Goal: Transaction & Acquisition: Purchase product/service

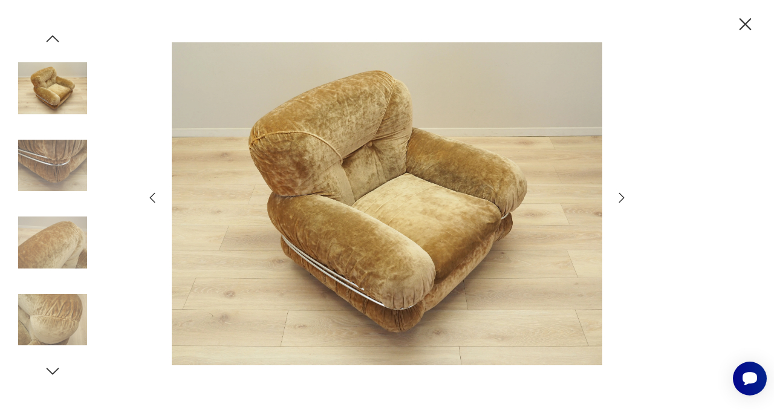
click at [745, 25] on icon "button" at bounding box center [745, 24] width 12 height 12
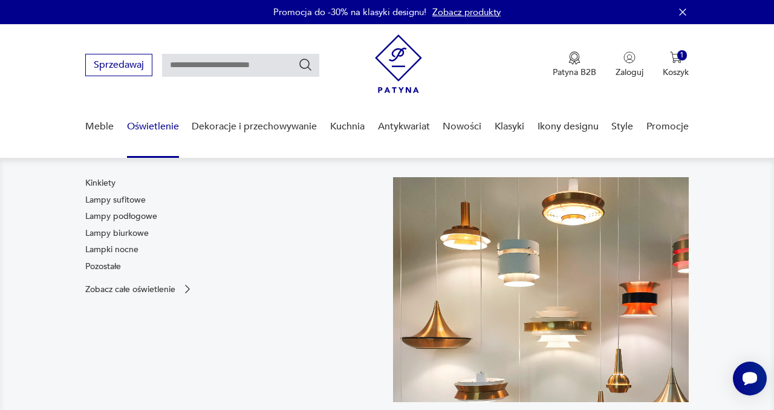
click at [153, 128] on link "Oświetlenie" at bounding box center [153, 126] width 52 height 47
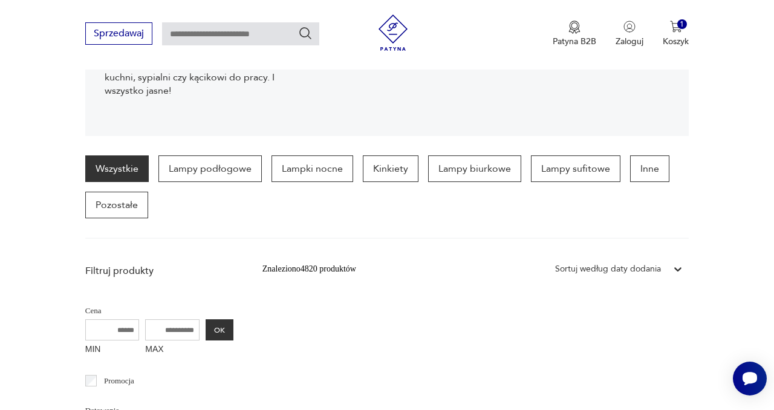
scroll to position [243, 0]
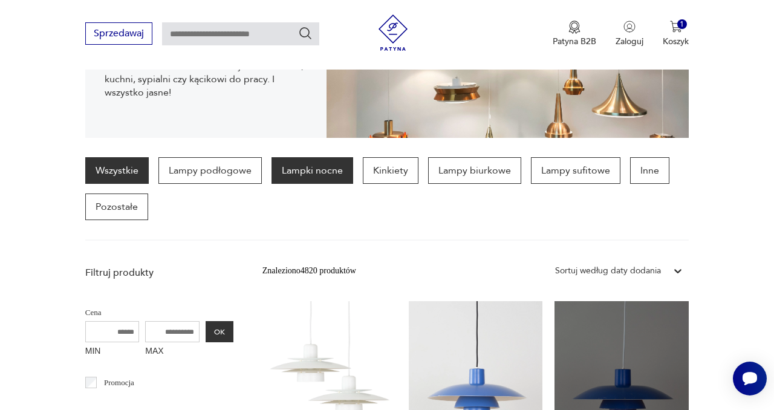
click at [317, 178] on p "Lampki nocne" at bounding box center [312, 170] width 82 height 27
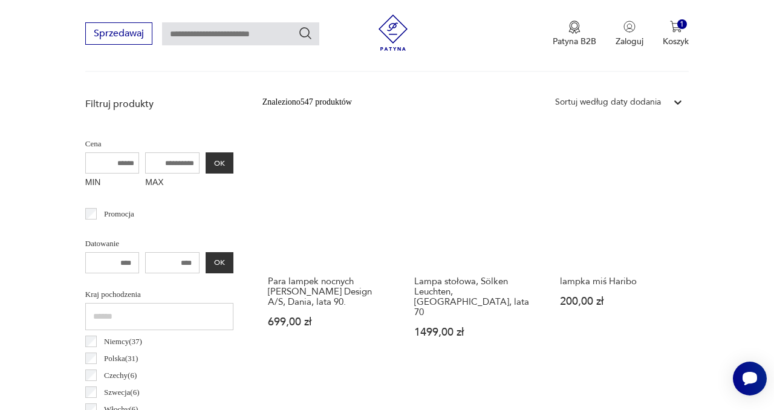
scroll to position [412, 0]
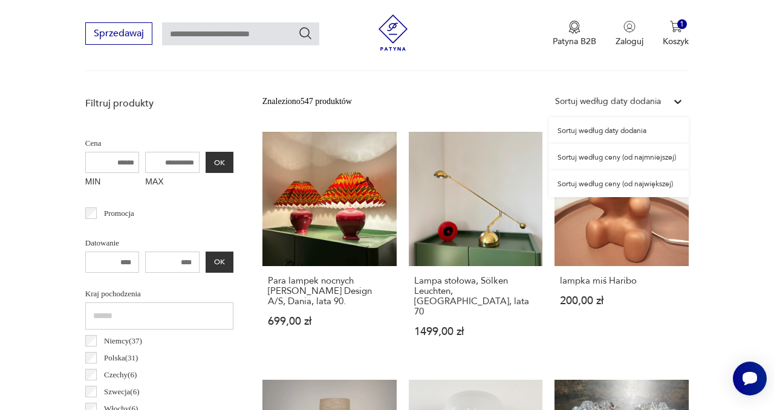
click at [659, 101] on div "Sortuj według daty dodania" at bounding box center [608, 101] width 106 height 13
click at [633, 184] on div "Sortuj według ceny (od największej)" at bounding box center [619, 183] width 140 height 27
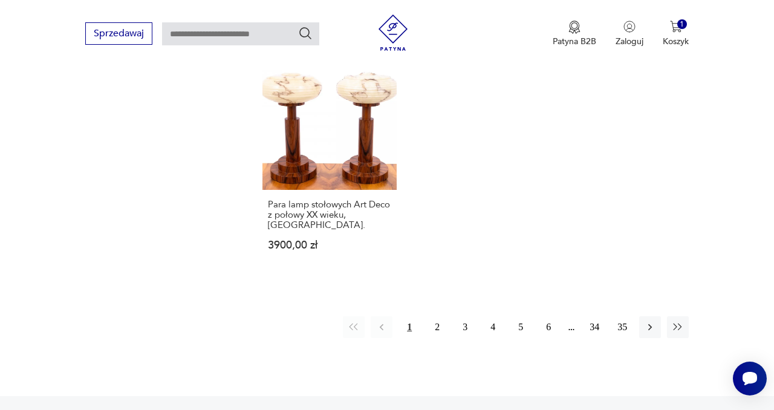
scroll to position [1768, 0]
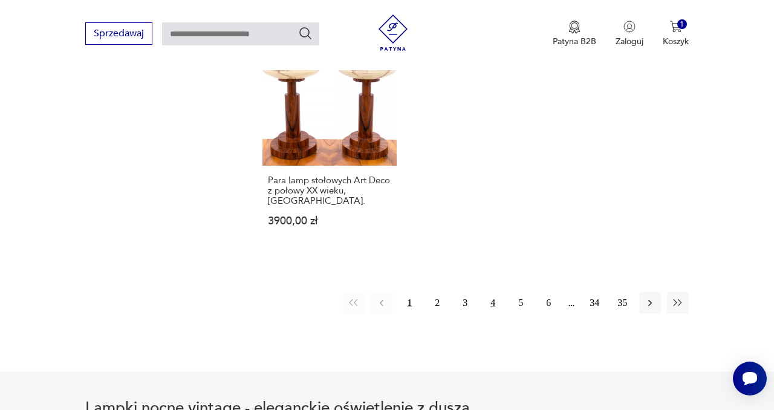
click at [493, 292] on button "4" at bounding box center [493, 303] width 22 height 22
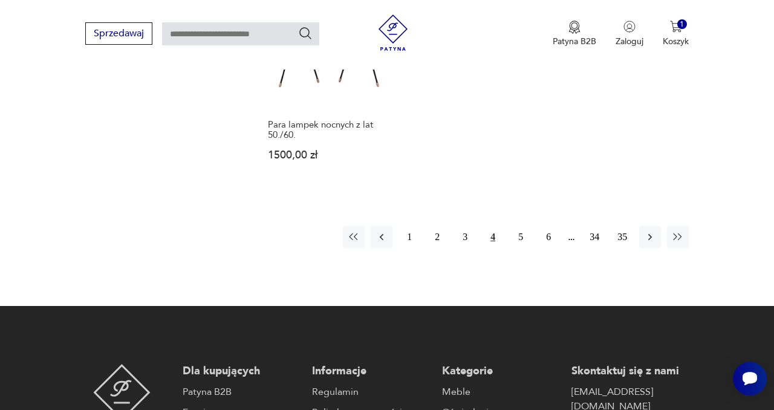
scroll to position [1813, 0]
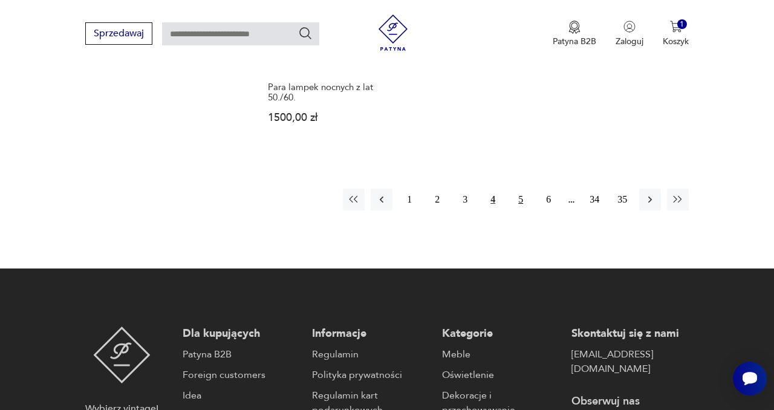
click at [524, 189] on button "5" at bounding box center [520, 200] width 22 height 22
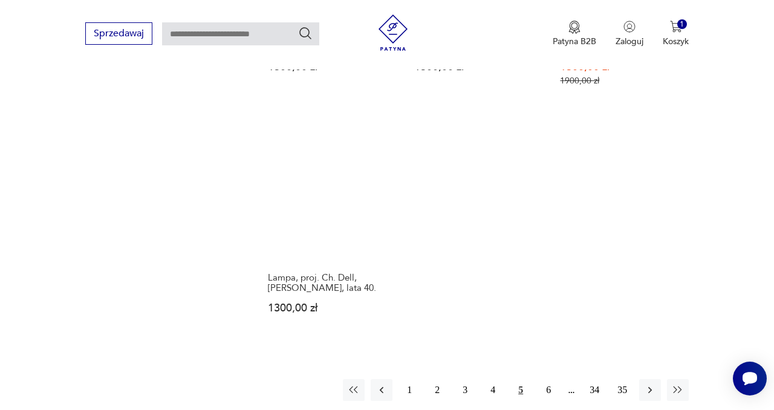
scroll to position [1646, 0]
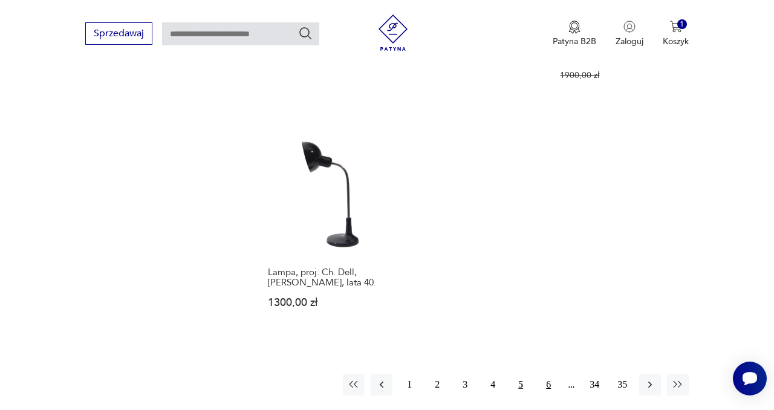
click at [549, 373] on button "6" at bounding box center [548, 384] width 22 height 22
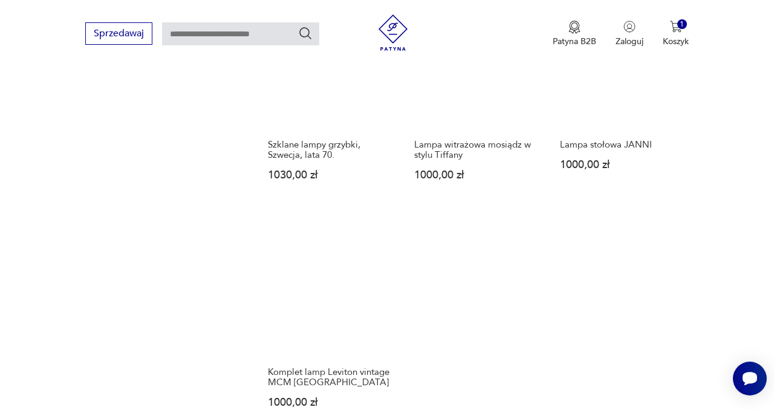
scroll to position [1781, 0]
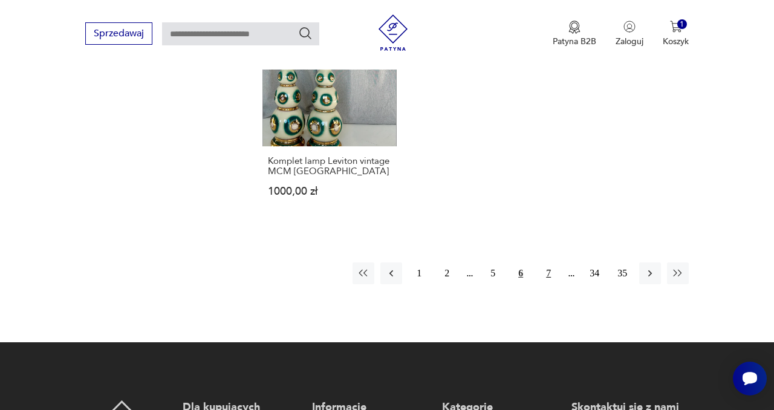
click at [548, 262] on button "7" at bounding box center [548, 273] width 22 height 22
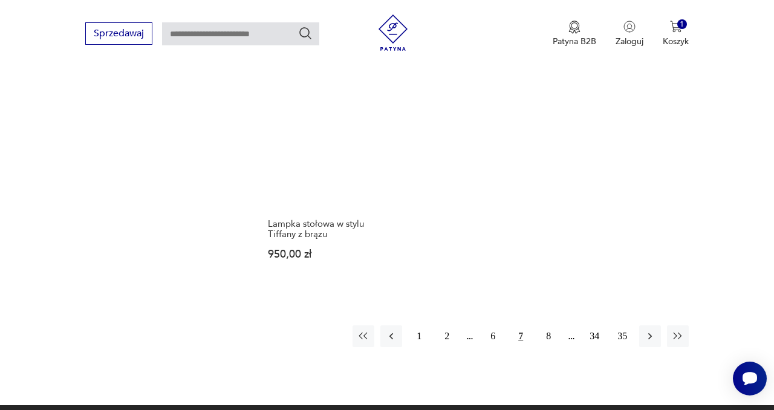
scroll to position [1653, 0]
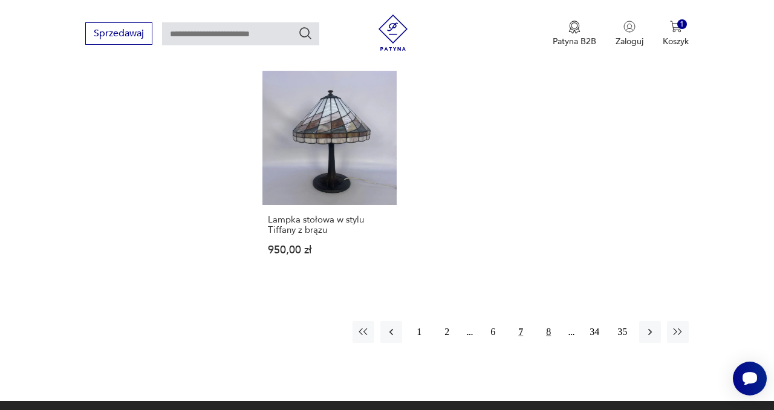
click at [548, 321] on button "8" at bounding box center [548, 332] width 22 height 22
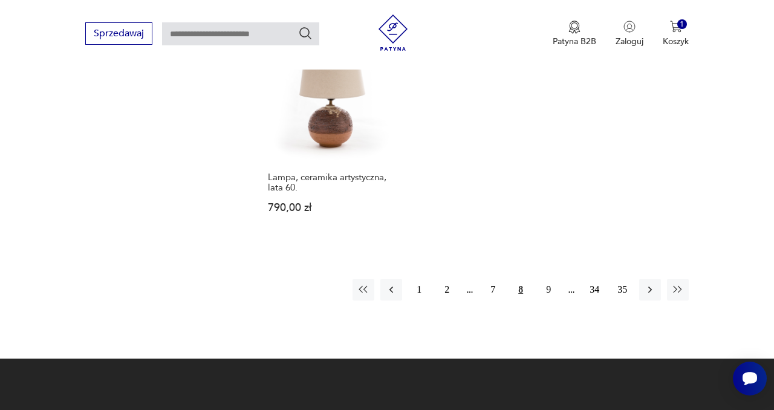
scroll to position [1740, 0]
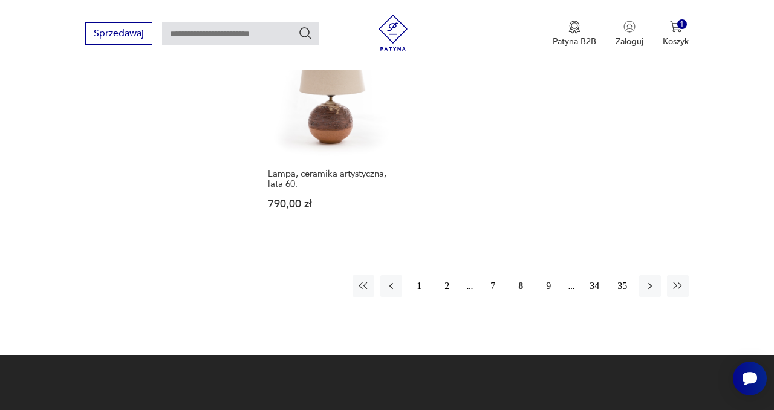
click at [548, 275] on button "9" at bounding box center [548, 286] width 22 height 22
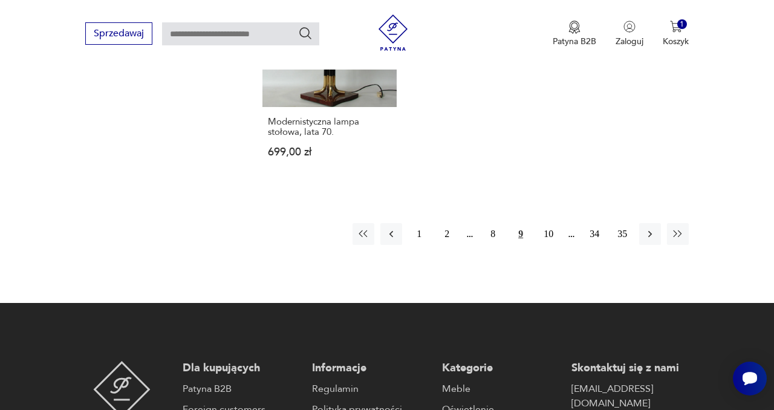
scroll to position [1774, 0]
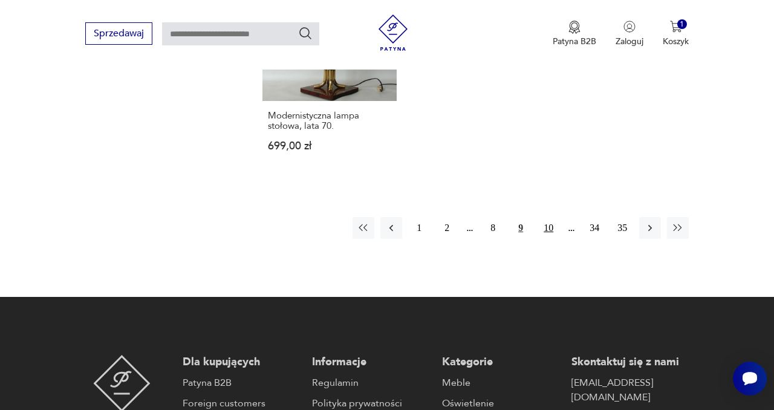
click at [550, 217] on button "10" at bounding box center [548, 228] width 22 height 22
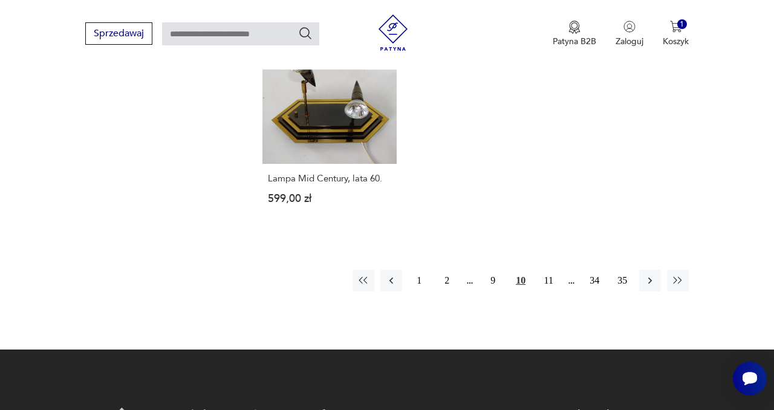
scroll to position [1815, 0]
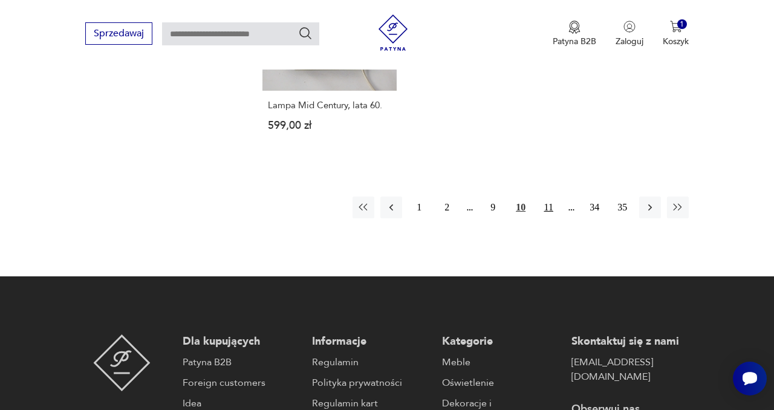
click at [546, 196] on button "11" at bounding box center [548, 207] width 22 height 22
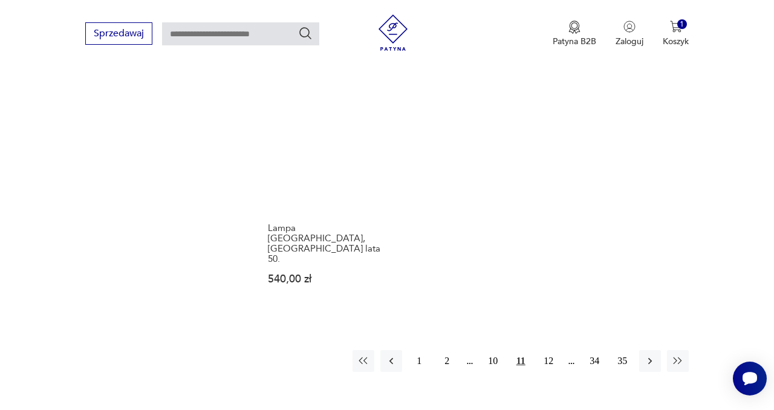
scroll to position [1725, 0]
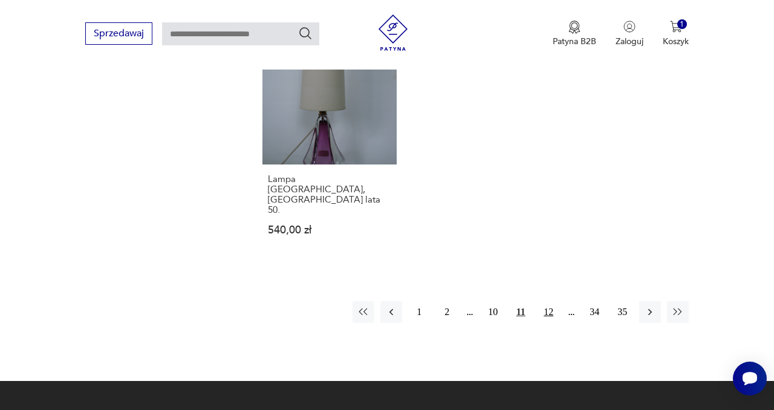
click at [548, 301] on button "12" at bounding box center [548, 312] width 22 height 22
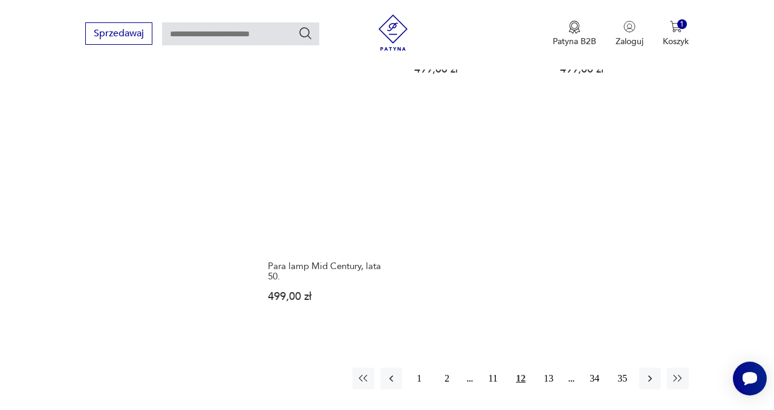
scroll to position [1660, 0]
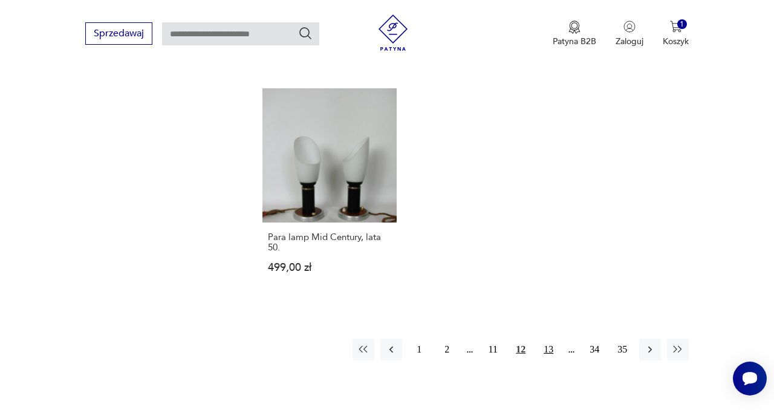
click at [549, 338] on button "13" at bounding box center [548, 349] width 22 height 22
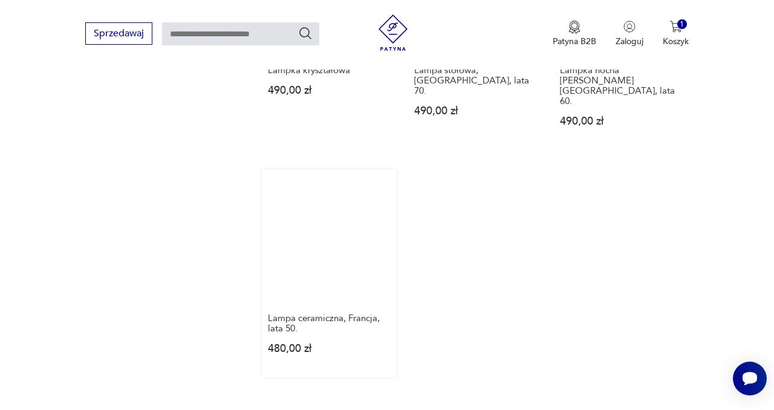
scroll to position [1585, 0]
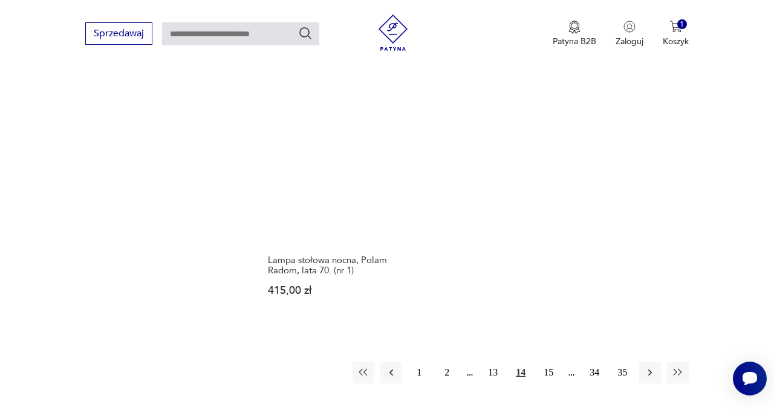
scroll to position [1631, 0]
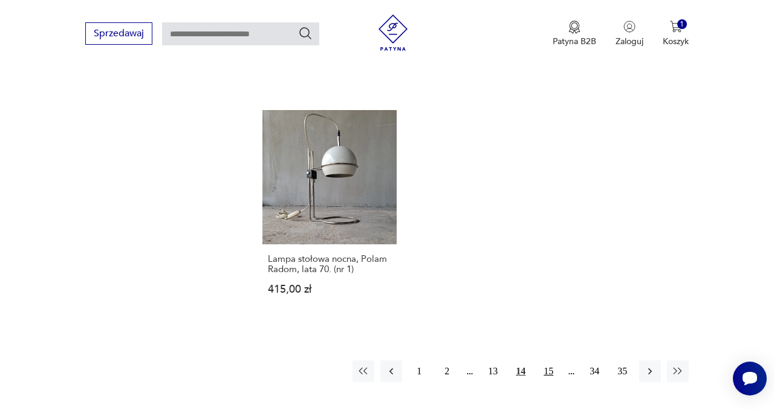
click at [548, 360] on button "15" at bounding box center [548, 371] width 22 height 22
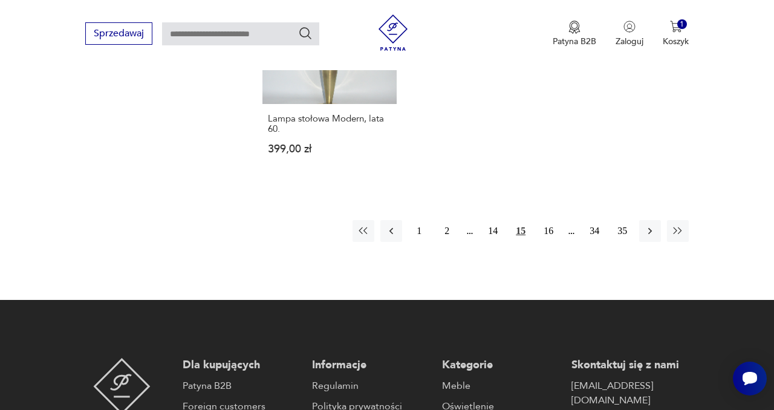
scroll to position [1745, 0]
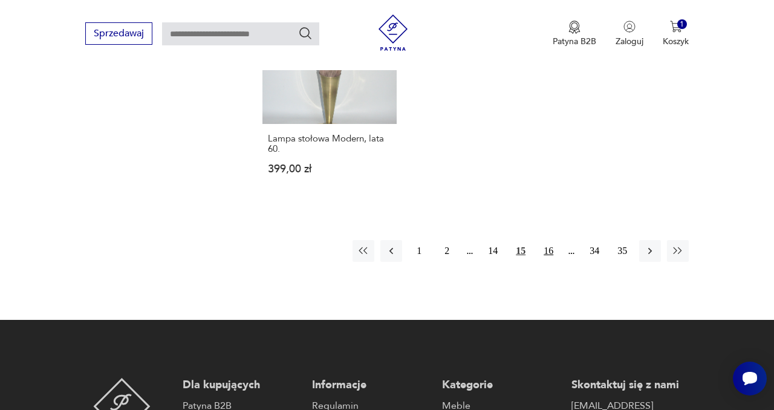
click at [548, 242] on button "16" at bounding box center [548, 251] width 22 height 22
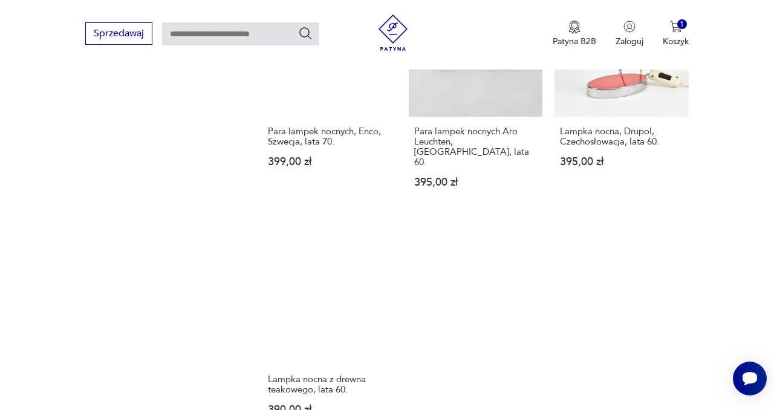
scroll to position [1569, 0]
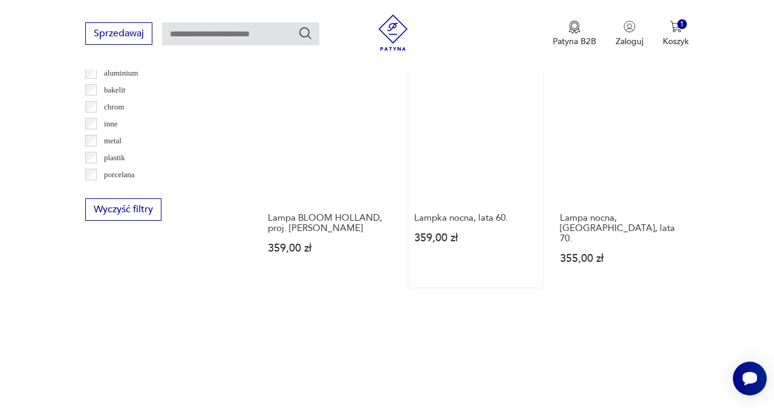
scroll to position [1181, 0]
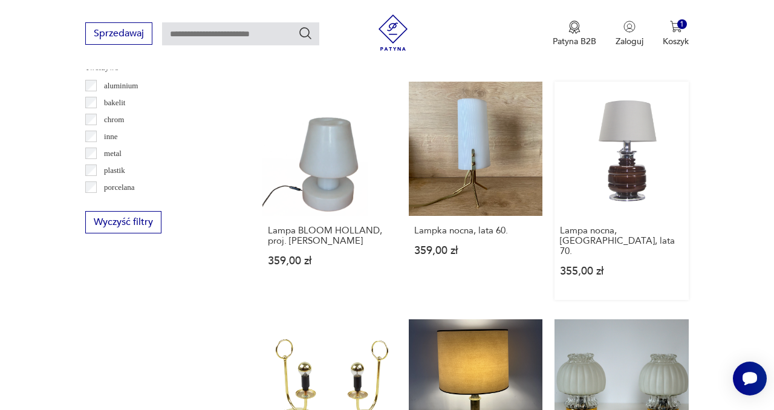
click at [628, 172] on link "Lampa nocna, [GEOGRAPHIC_DATA], lata 70. 355,00 zł" at bounding box center [621, 191] width 134 height 218
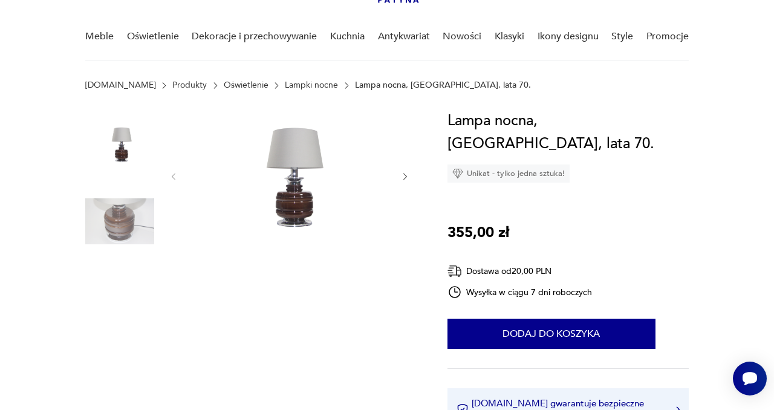
scroll to position [92, 0]
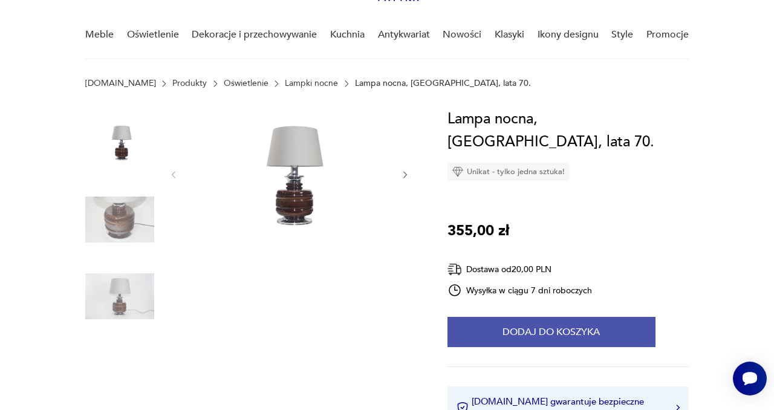
click at [526, 317] on button "Dodaj do koszyka" at bounding box center [551, 332] width 208 height 30
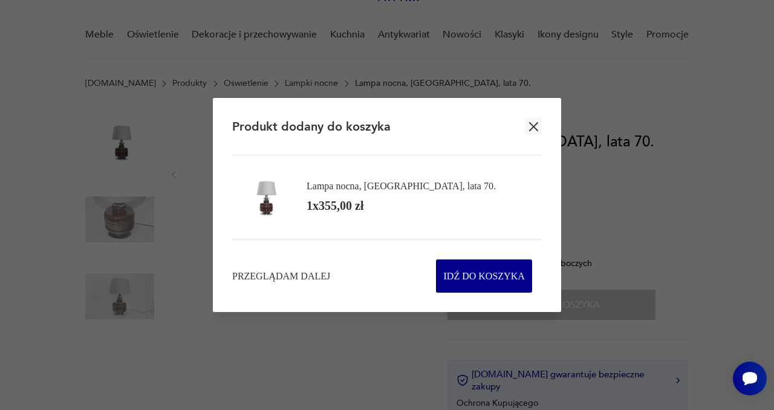
click at [532, 124] on icon "button" at bounding box center [533, 126] width 9 height 9
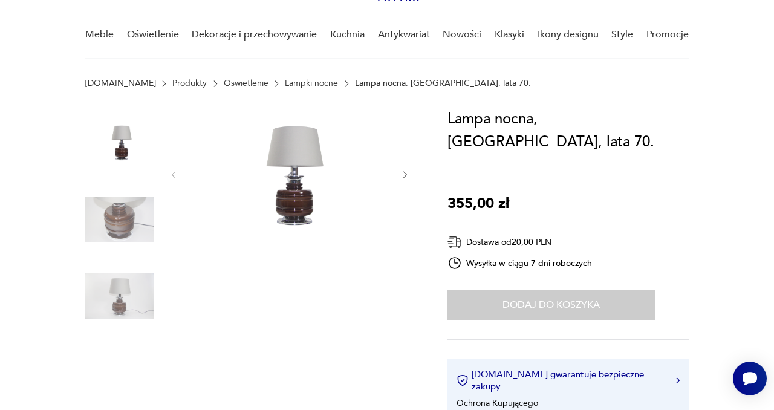
click at [132, 253] on img at bounding box center [119, 219] width 69 height 69
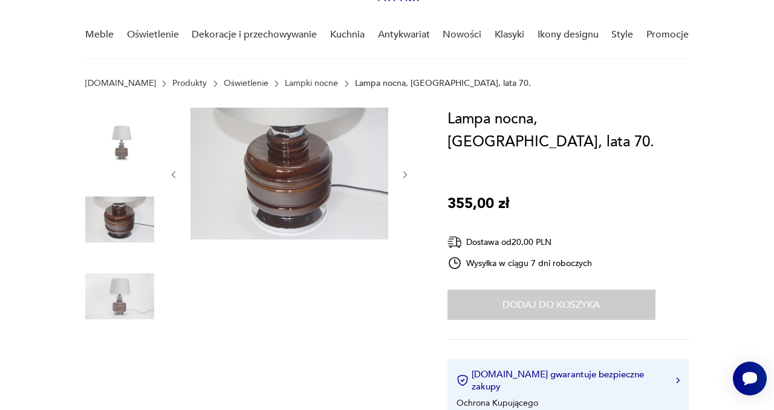
click at [128, 303] on img at bounding box center [119, 296] width 69 height 69
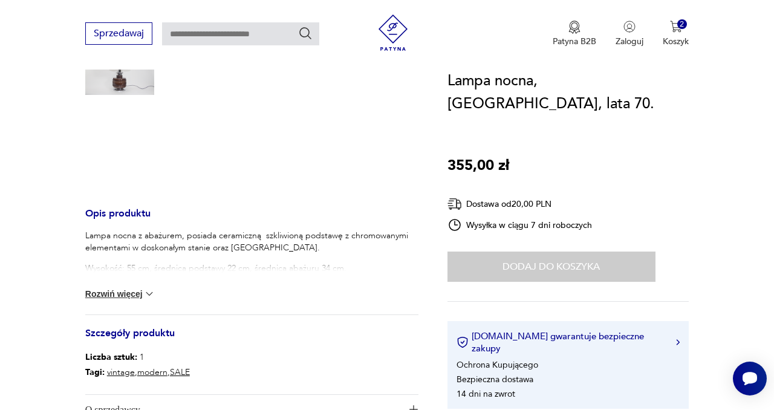
scroll to position [84, 0]
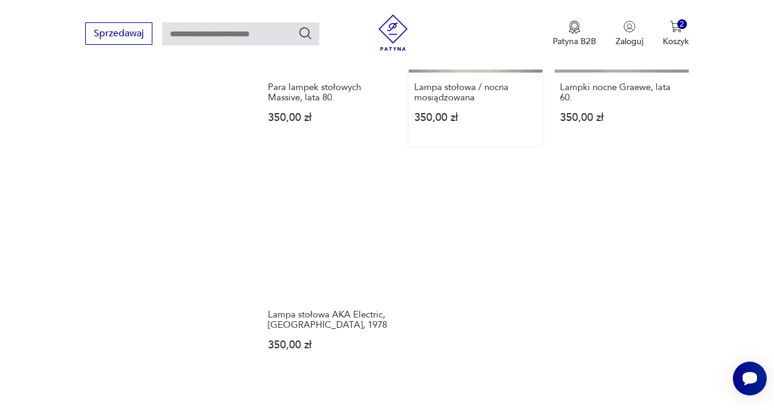
scroll to position [1727, 0]
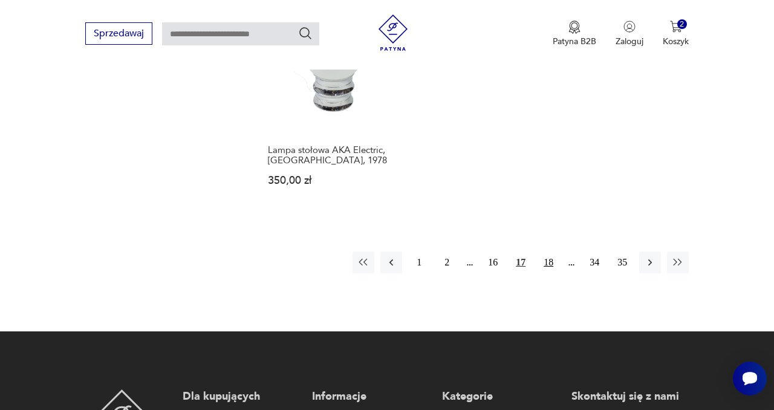
click at [552, 251] on button "18" at bounding box center [548, 262] width 22 height 22
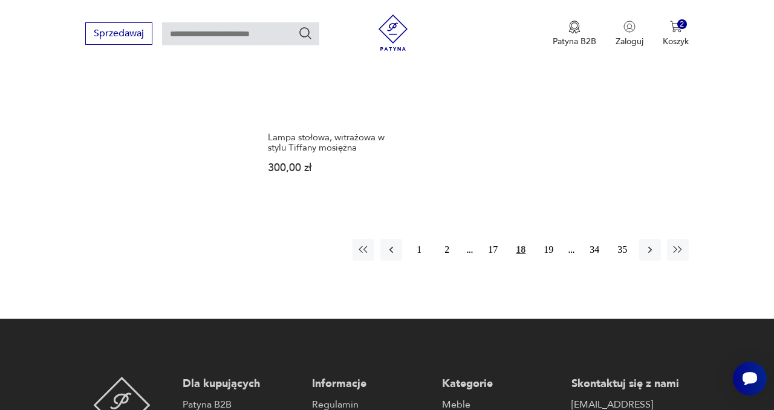
scroll to position [1776, 0]
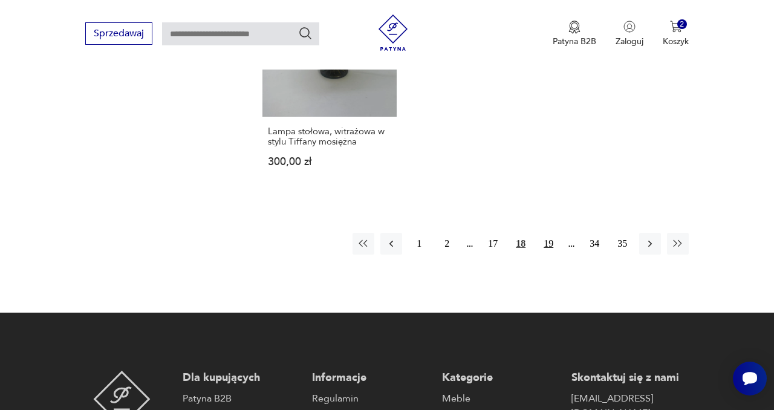
click at [549, 233] on button "19" at bounding box center [548, 244] width 22 height 22
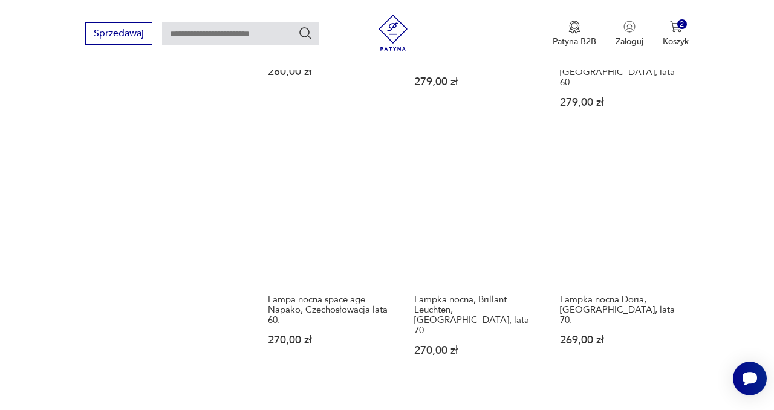
scroll to position [1577, 0]
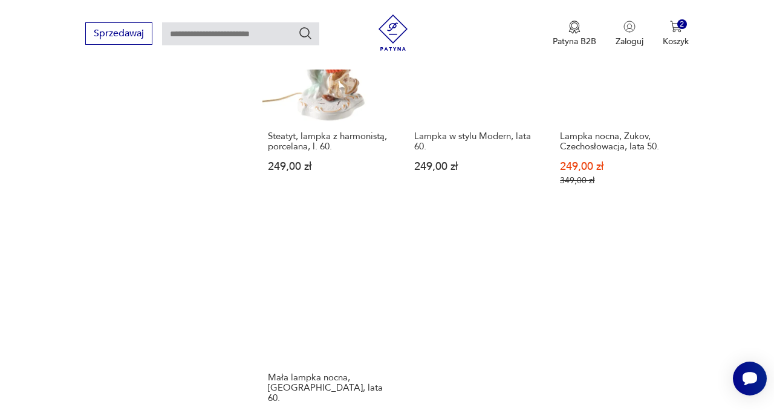
scroll to position [1636, 0]
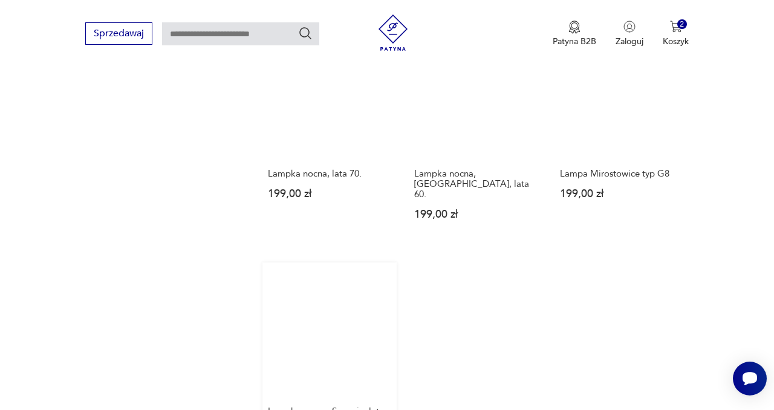
scroll to position [1513, 0]
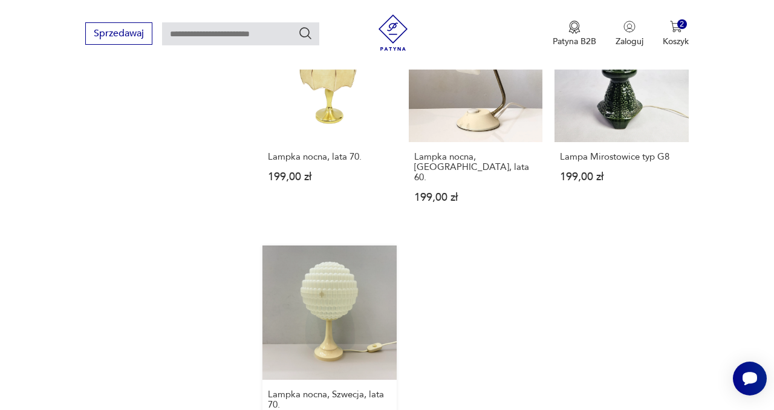
click at [366, 248] on link "Lampka nocna, Szwecja, lata 70. 199,00 zł" at bounding box center [329, 349] width 134 height 208
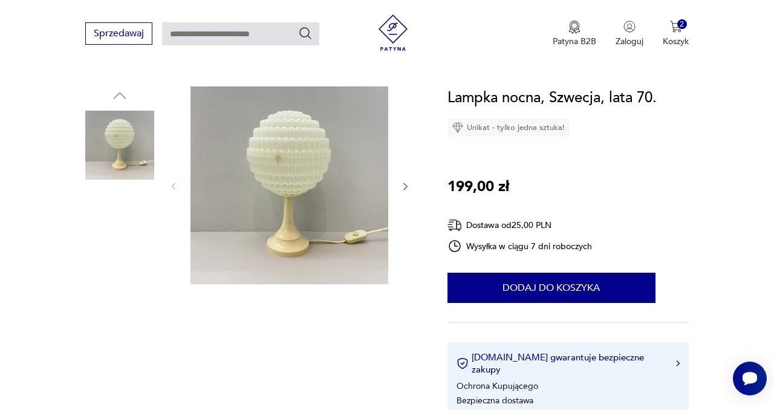
scroll to position [114, 0]
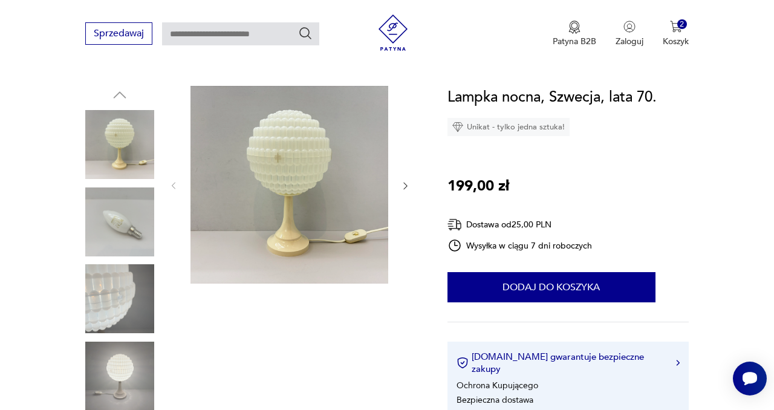
click at [128, 380] on img at bounding box center [119, 375] width 69 height 69
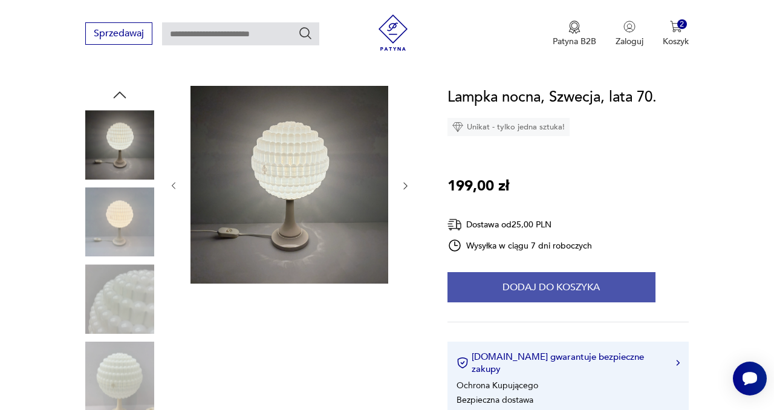
click at [532, 286] on button "Dodaj do koszyka" at bounding box center [551, 287] width 208 height 30
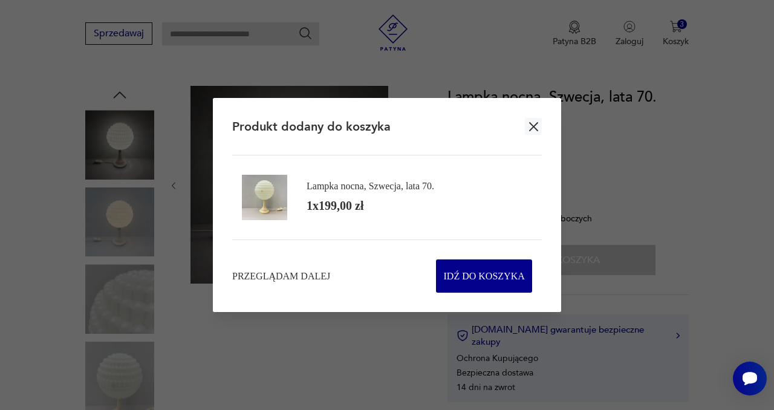
click at [535, 123] on icon "button" at bounding box center [533, 126] width 9 height 9
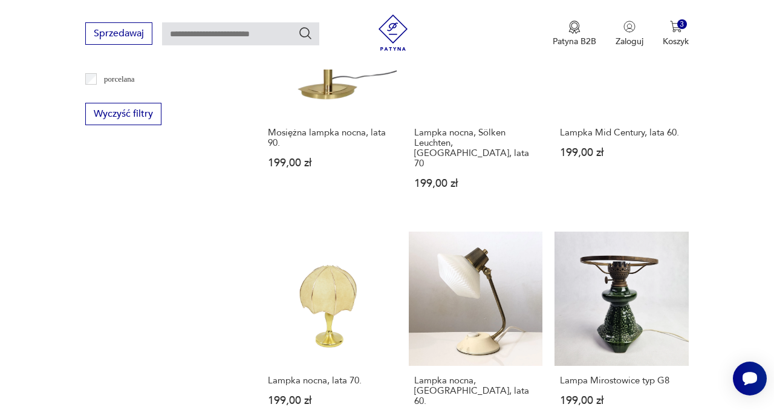
scroll to position [1292, 0]
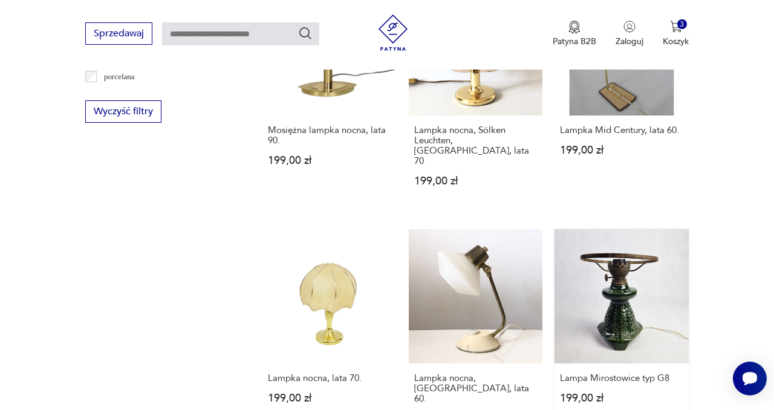
click at [628, 273] on link "Lampa Mirostowice typ G8 199,00 zł" at bounding box center [621, 338] width 134 height 218
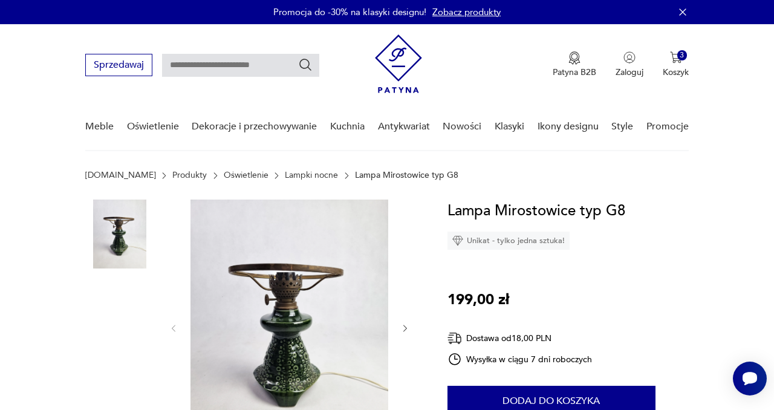
scroll to position [179, 0]
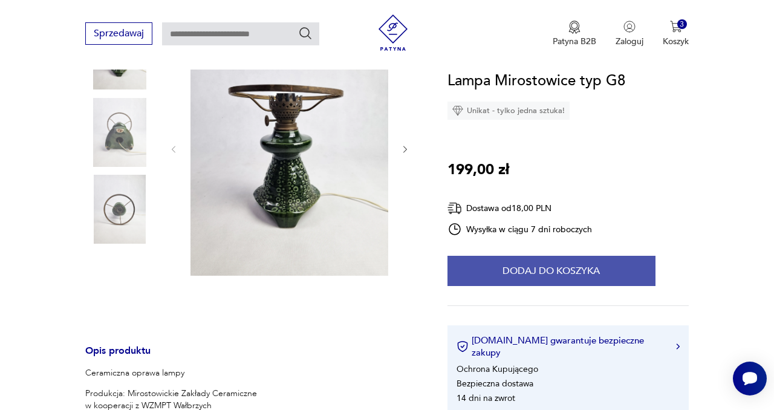
click at [520, 267] on button "Dodaj do koszyka" at bounding box center [551, 271] width 208 height 30
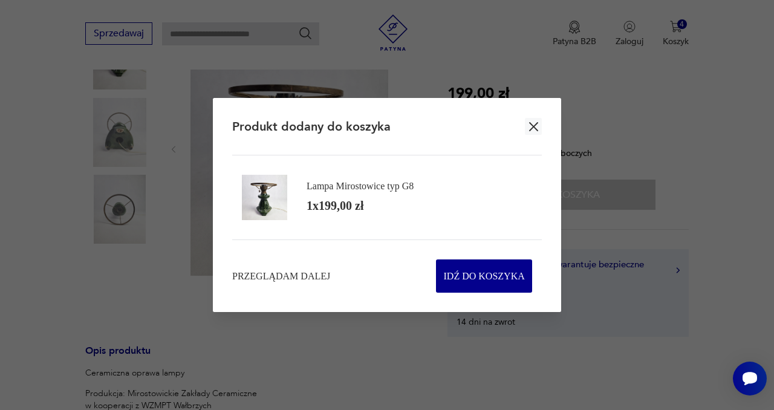
click at [535, 124] on icon "button" at bounding box center [533, 126] width 9 height 9
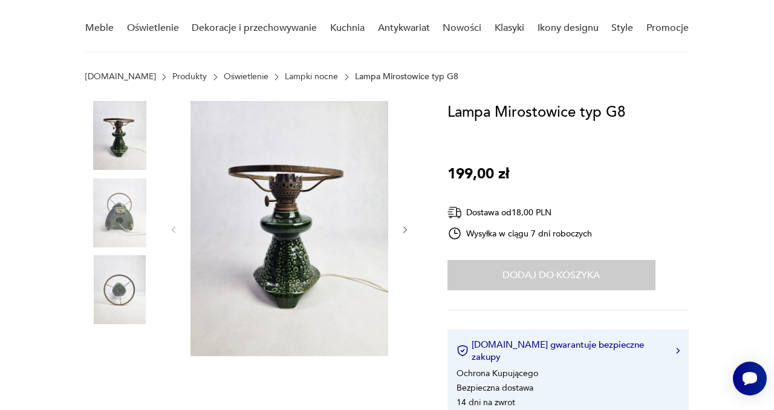
scroll to position [96, 0]
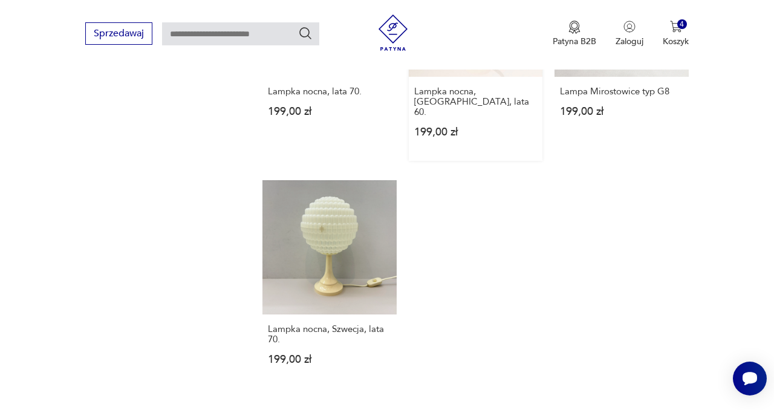
scroll to position [1630, 0]
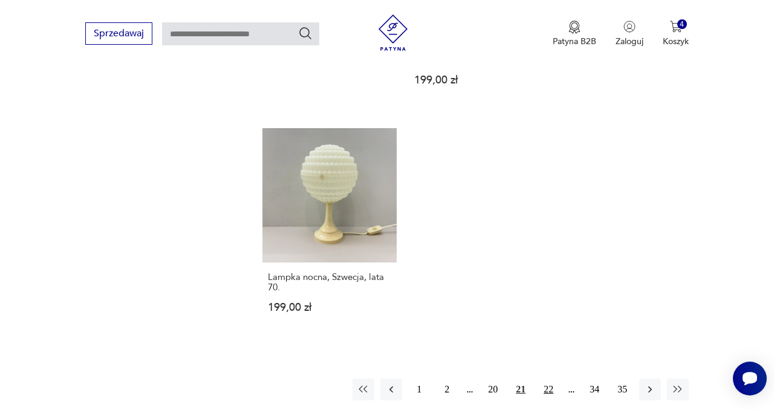
click at [548, 378] on button "22" at bounding box center [548, 389] width 22 height 22
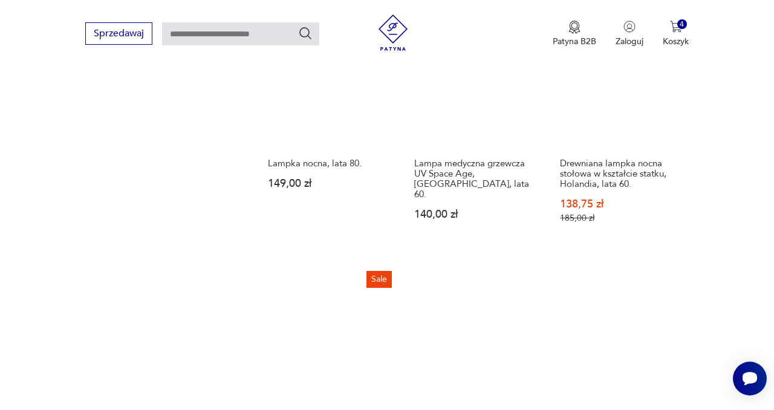
scroll to position [1693, 0]
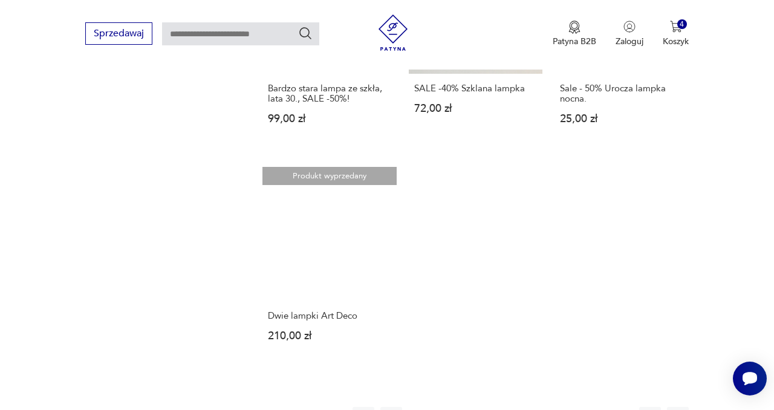
scroll to position [1586, 0]
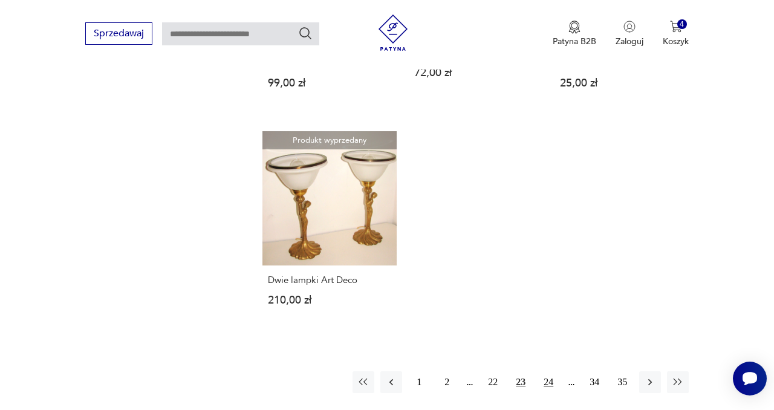
click at [548, 371] on button "24" at bounding box center [548, 382] width 22 height 22
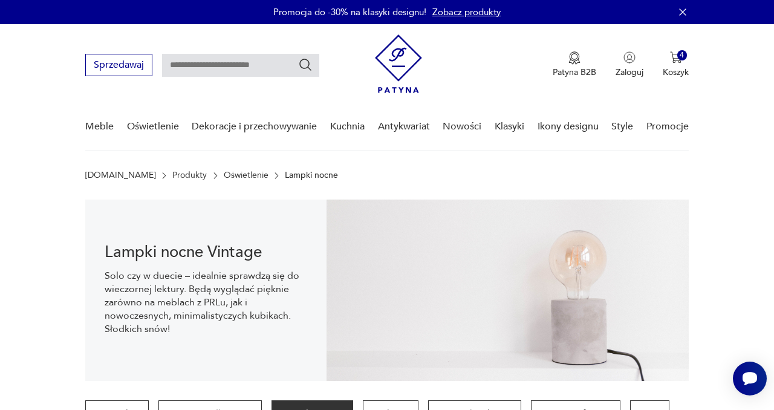
click at [188, 62] on input "text" at bounding box center [240, 65] width 157 height 23
type input "**********"
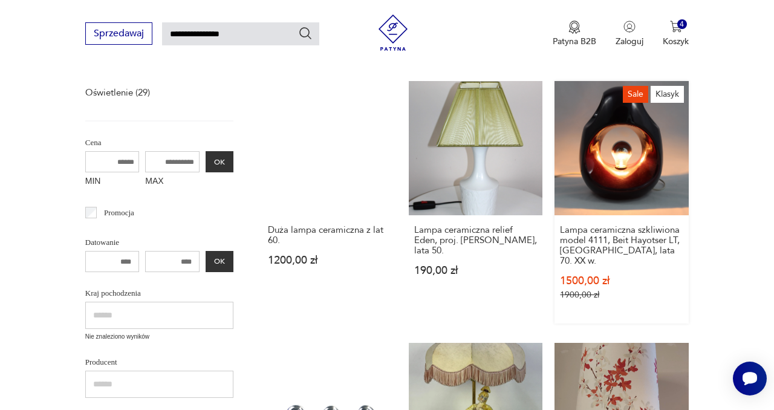
scroll to position [200, 0]
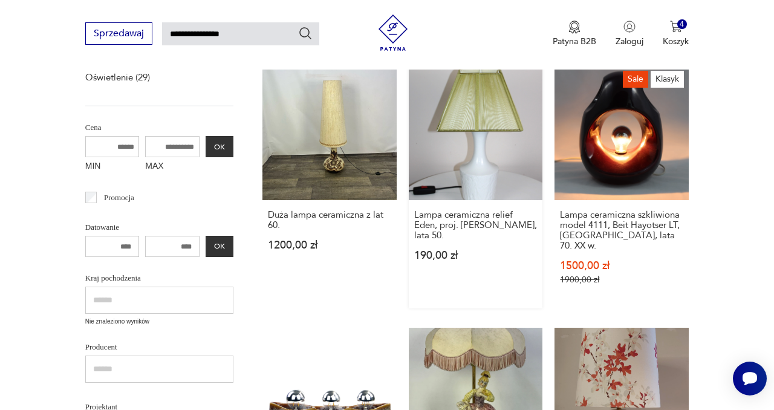
click at [483, 155] on link "Lampa ceramiczna relief Eden, proj. [PERSON_NAME], lata 50. 190,00 zł" at bounding box center [476, 187] width 134 height 242
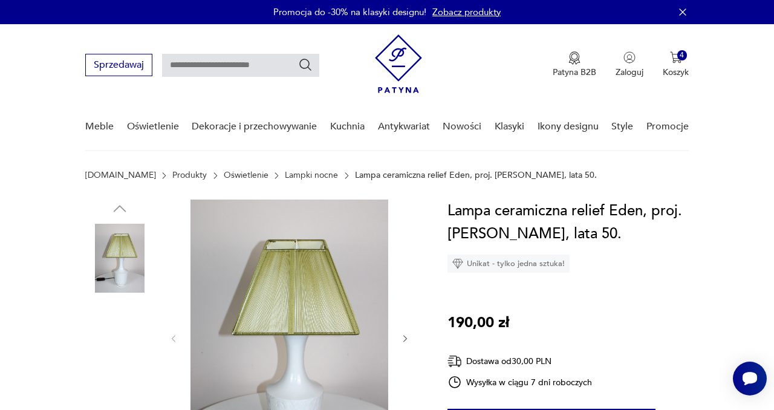
scroll to position [195, 0]
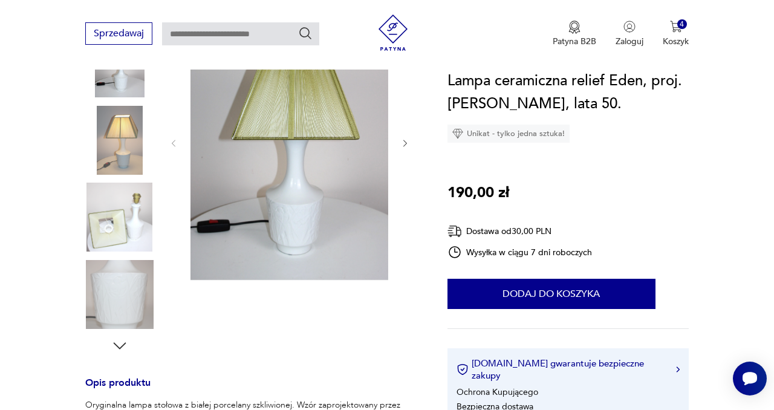
click at [406, 143] on icon "button" at bounding box center [406, 143] width 4 height 7
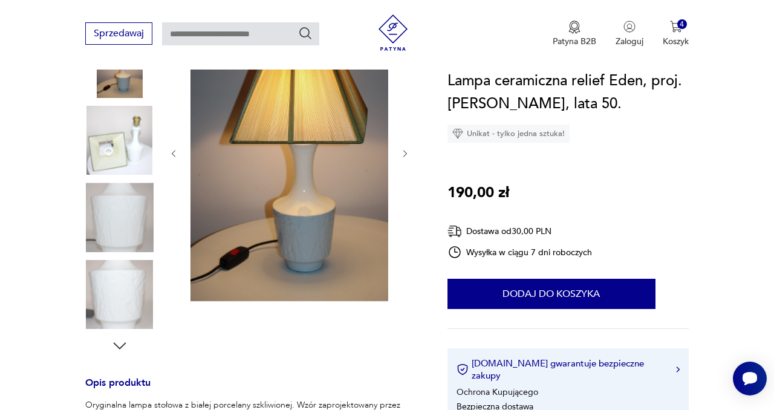
click at [131, 210] on img at bounding box center [119, 217] width 69 height 69
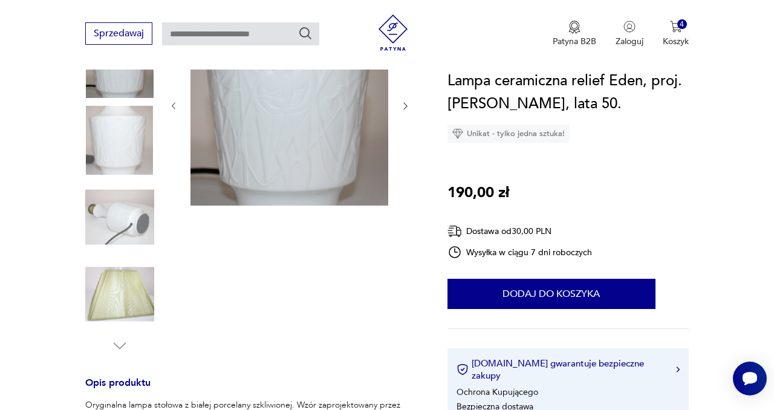
click at [124, 311] on img at bounding box center [119, 294] width 69 height 69
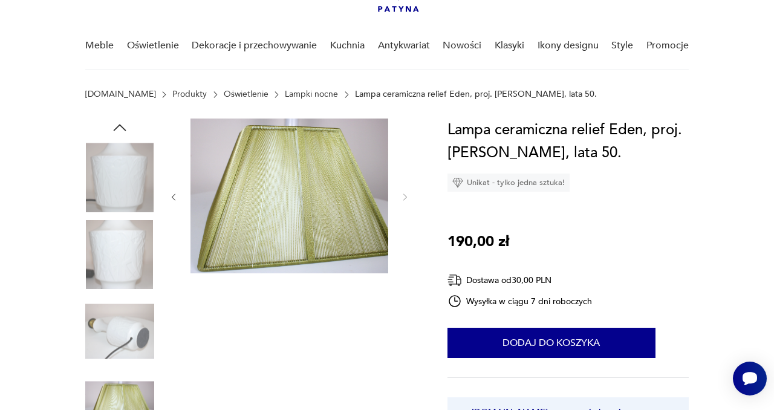
scroll to position [83, 0]
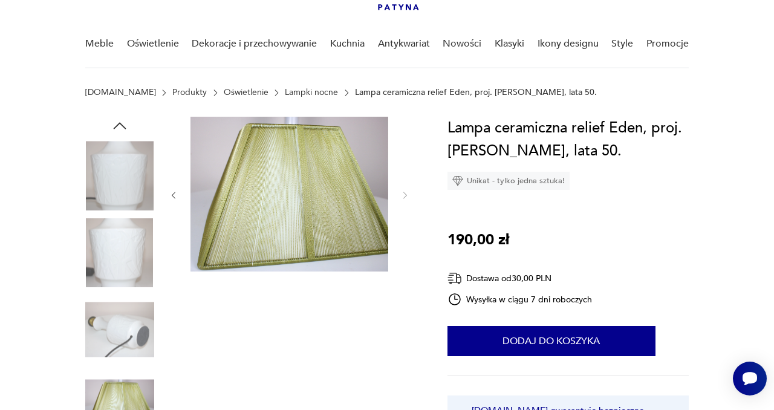
click at [120, 346] on img at bounding box center [119, 329] width 69 height 69
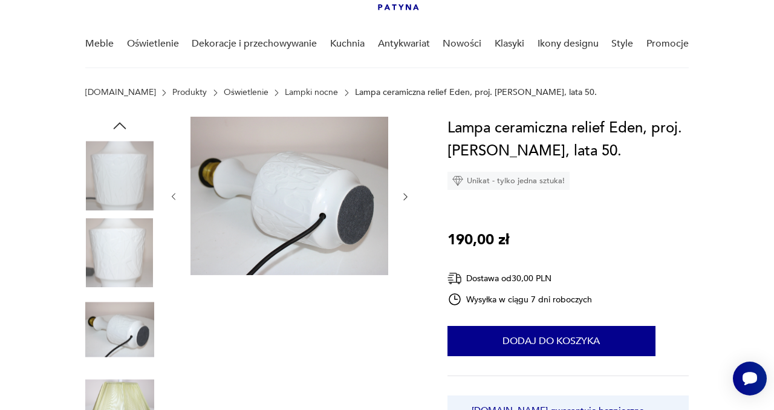
click at [121, 248] on img at bounding box center [119, 252] width 69 height 69
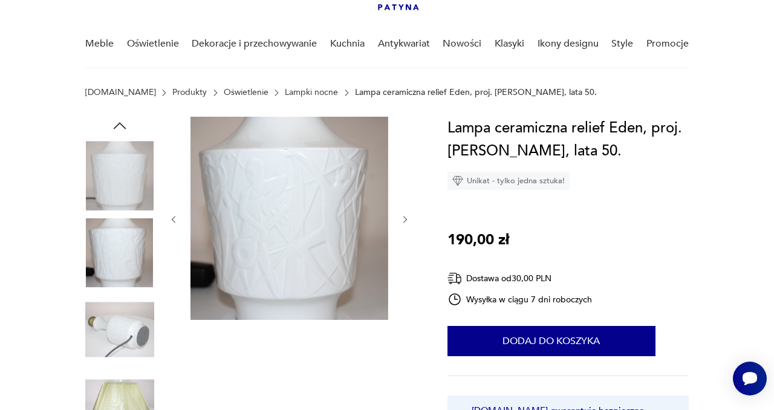
click at [118, 183] on img at bounding box center [119, 175] width 69 height 69
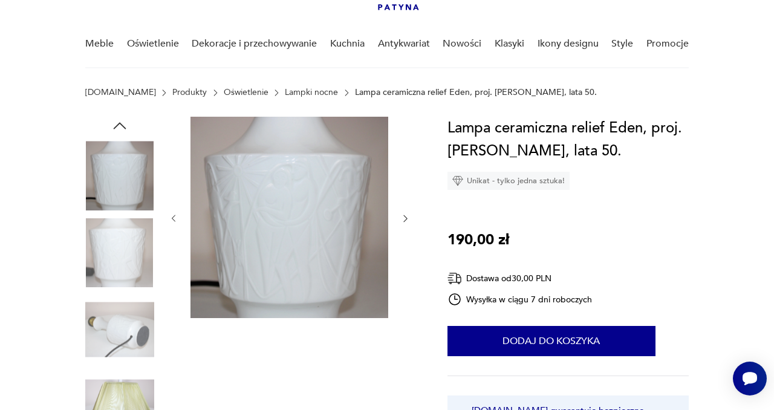
click at [130, 250] on img at bounding box center [119, 252] width 69 height 69
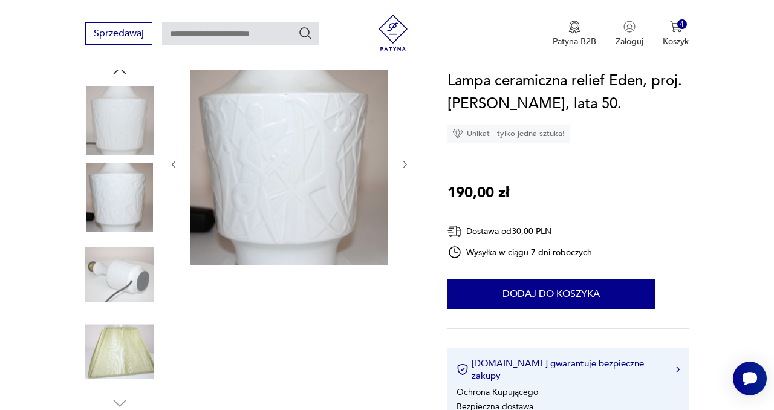
scroll to position [115, 0]
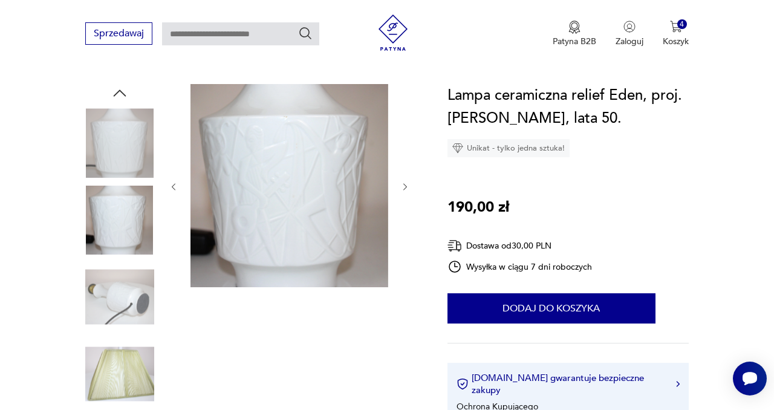
click at [403, 185] on icon "button" at bounding box center [405, 187] width 10 height 10
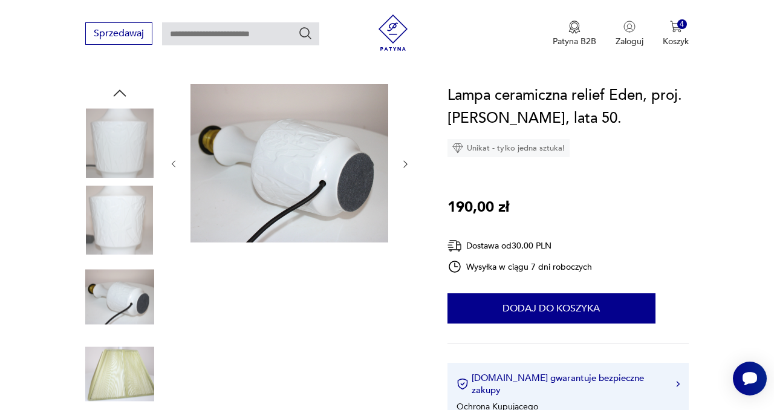
click at [132, 309] on img at bounding box center [119, 296] width 69 height 69
click at [108, 224] on img at bounding box center [119, 220] width 69 height 69
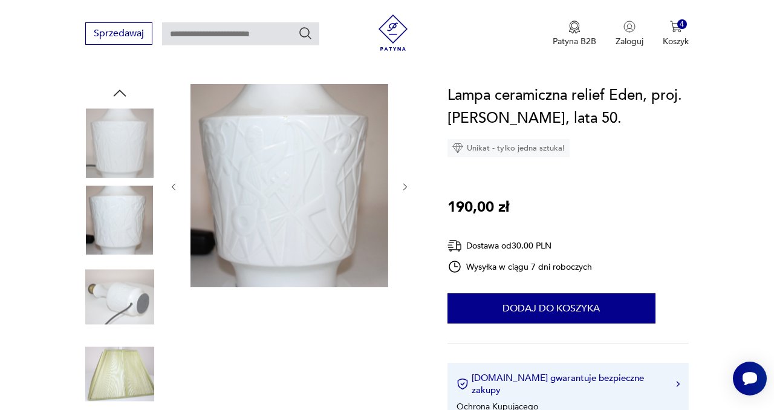
click at [112, 141] on img at bounding box center [119, 142] width 69 height 69
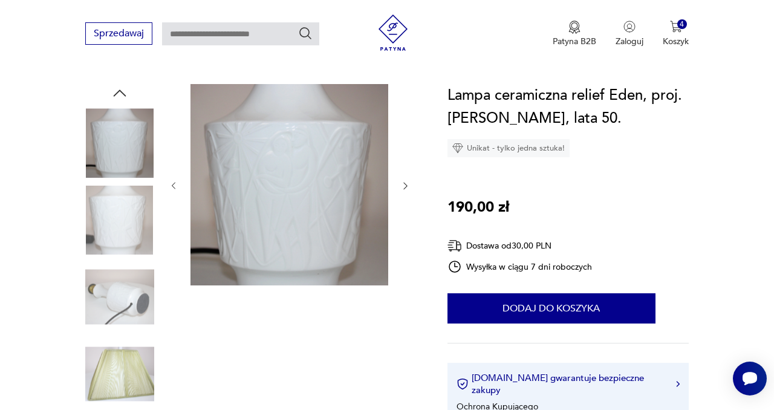
click at [138, 210] on img at bounding box center [119, 220] width 69 height 69
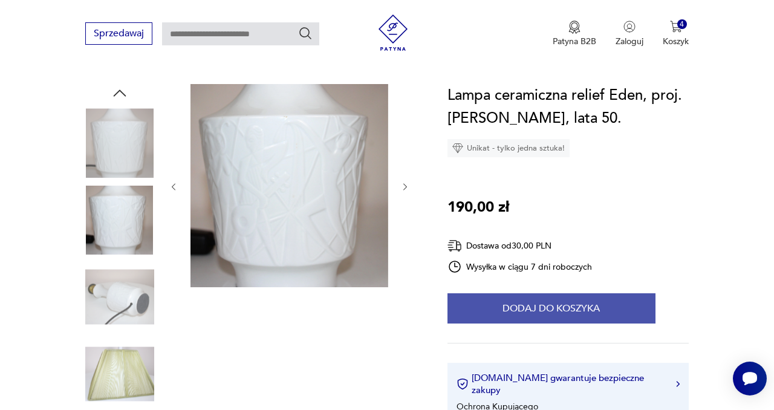
click at [502, 309] on button "Dodaj do koszyka" at bounding box center [551, 308] width 208 height 30
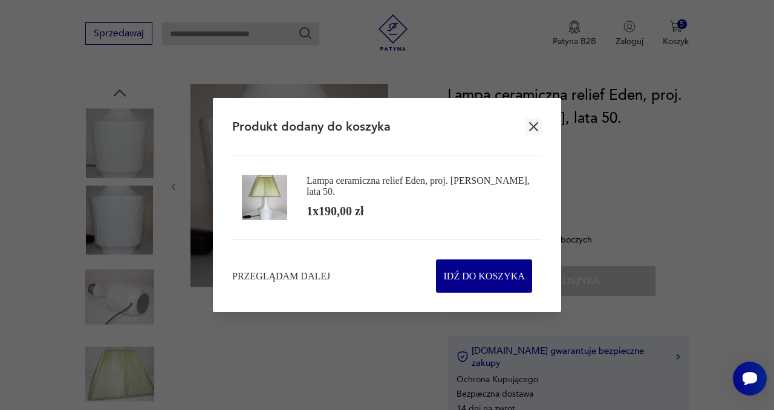
click at [531, 124] on icon "button" at bounding box center [533, 126] width 9 height 9
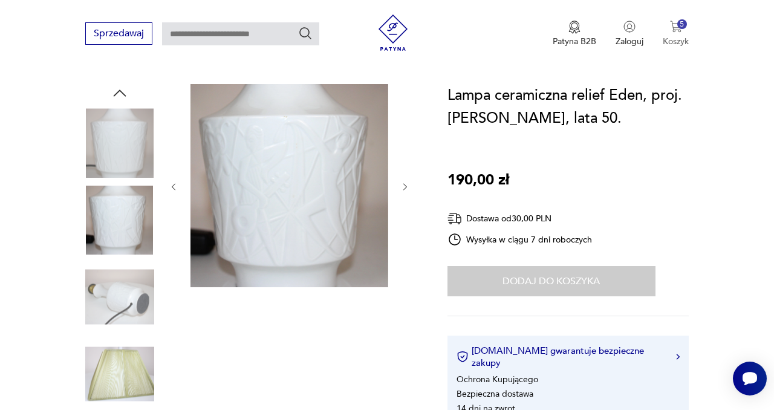
click at [674, 24] on img "button" at bounding box center [676, 27] width 12 height 12
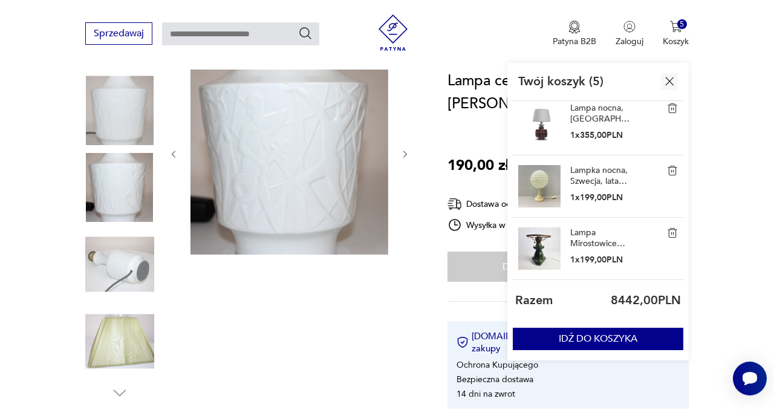
scroll to position [22, 0]
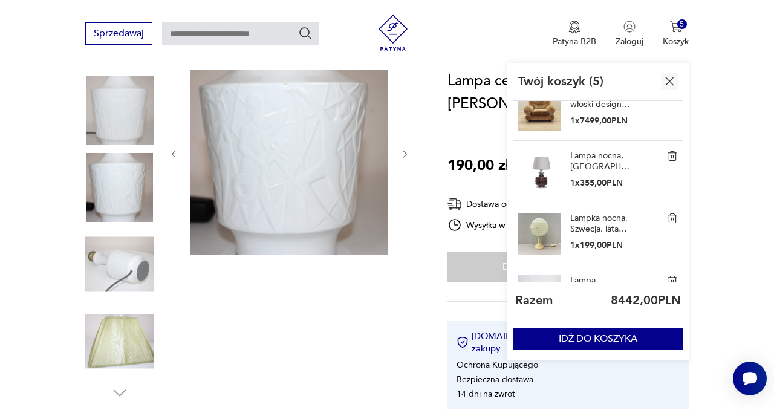
click at [537, 244] on img at bounding box center [539, 234] width 42 height 42
click at [586, 225] on link "Lampka nocna, Szwecja, lata 70." at bounding box center [600, 224] width 60 height 22
